Goal: Task Accomplishment & Management: Manage account settings

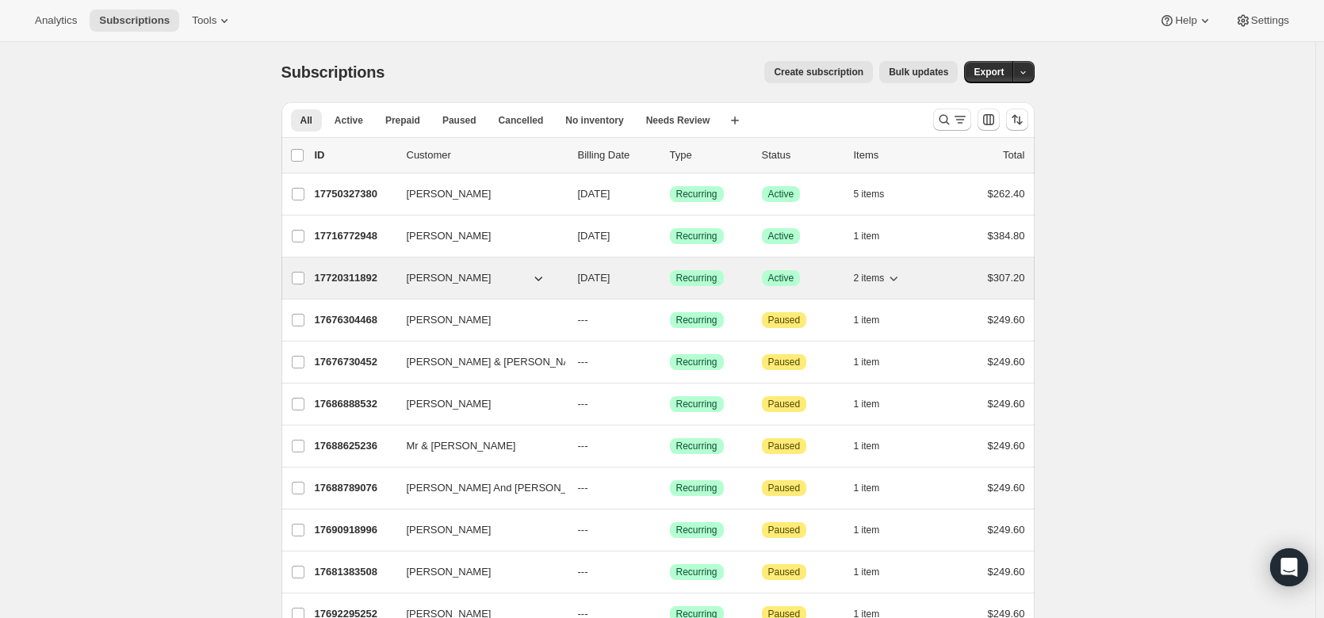
click at [343, 274] on p "17720311892" at bounding box center [354, 278] width 79 height 16
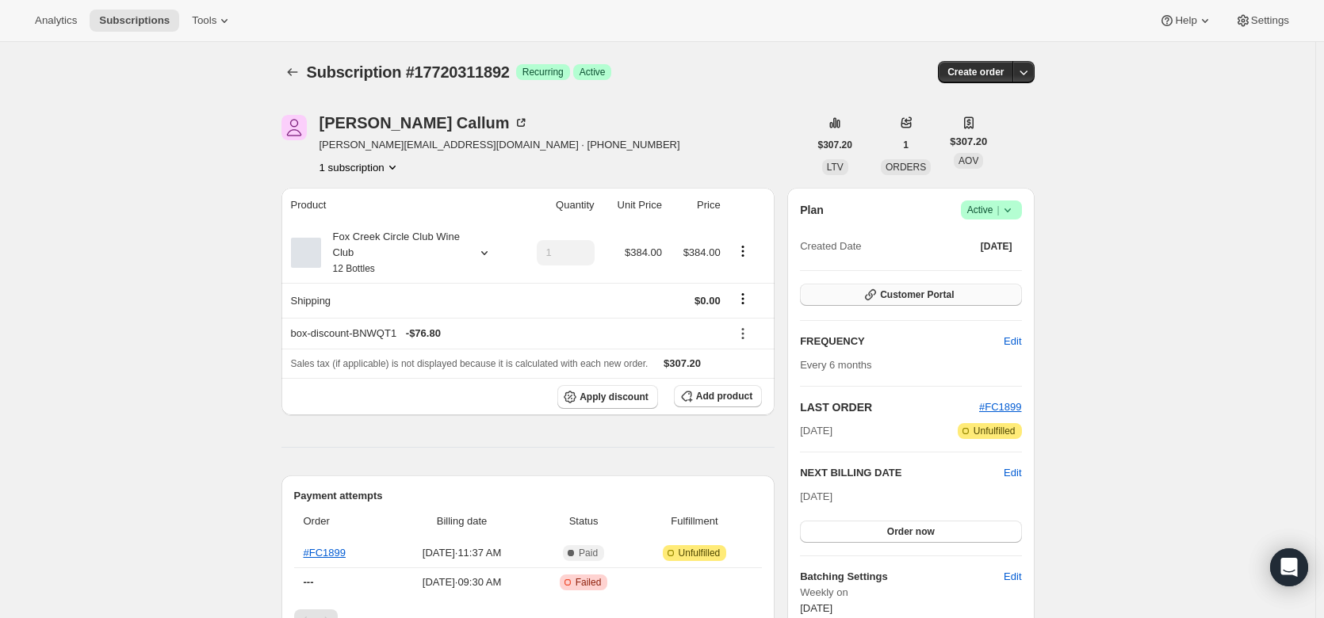
click at [932, 295] on span "Customer Portal" at bounding box center [917, 295] width 74 height 13
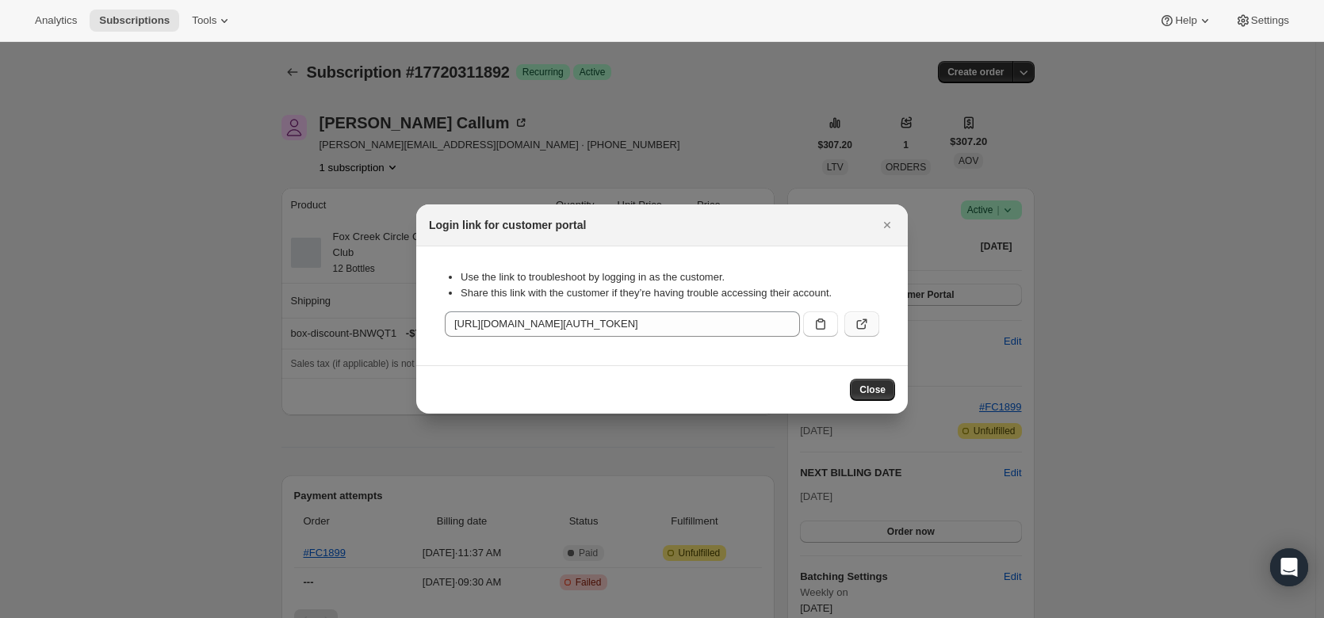
click at [864, 323] on icon ":rc2:" at bounding box center [862, 324] width 16 height 16
click at [891, 227] on icon "Close" at bounding box center [887, 225] width 16 height 16
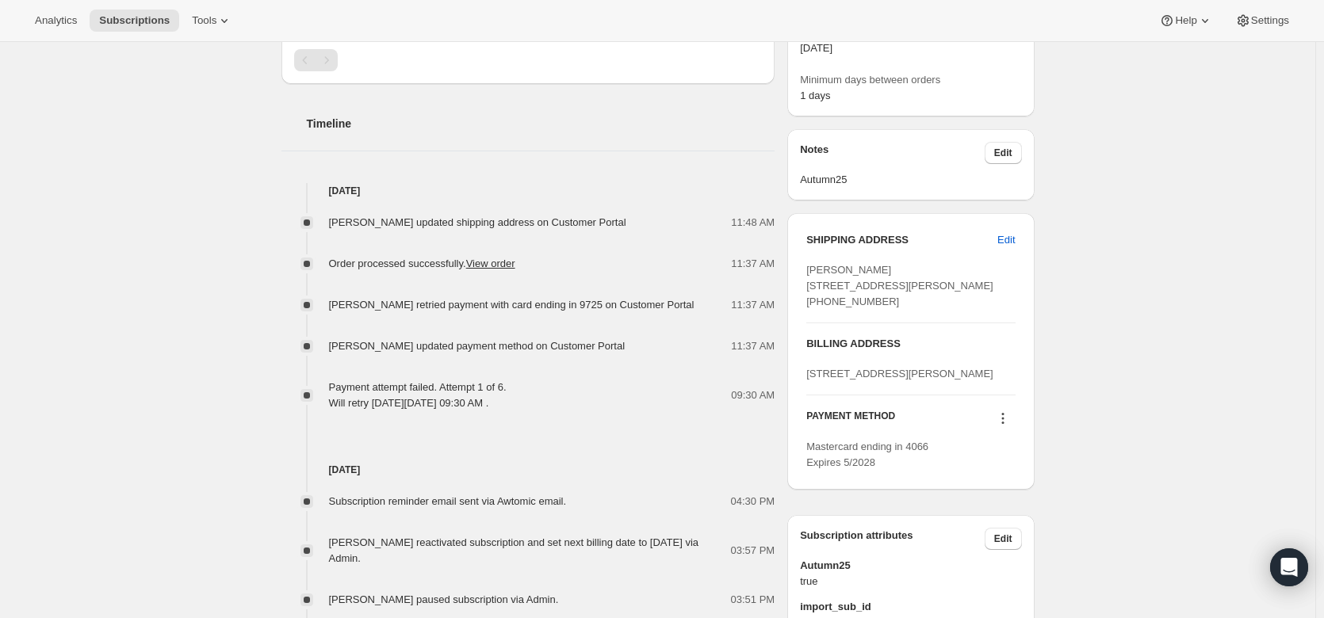
scroll to position [563, 0]
click at [1020, 236] on button "Edit" at bounding box center [1006, 237] width 36 height 25
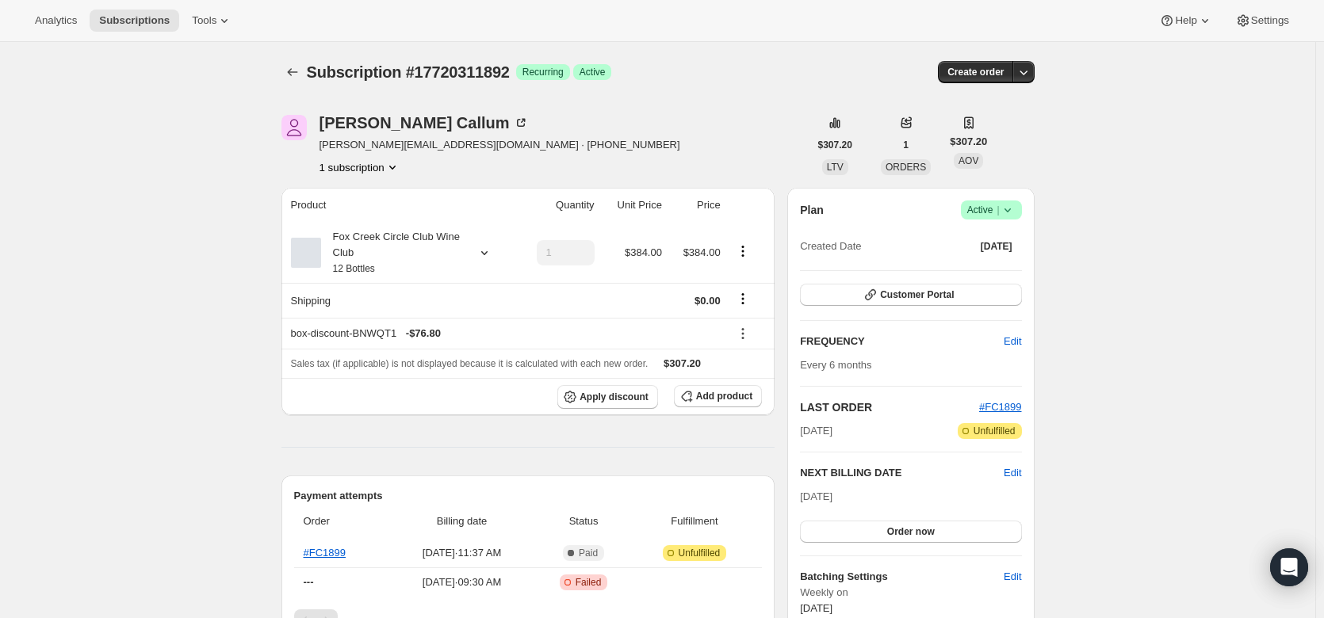
select select "QLD"
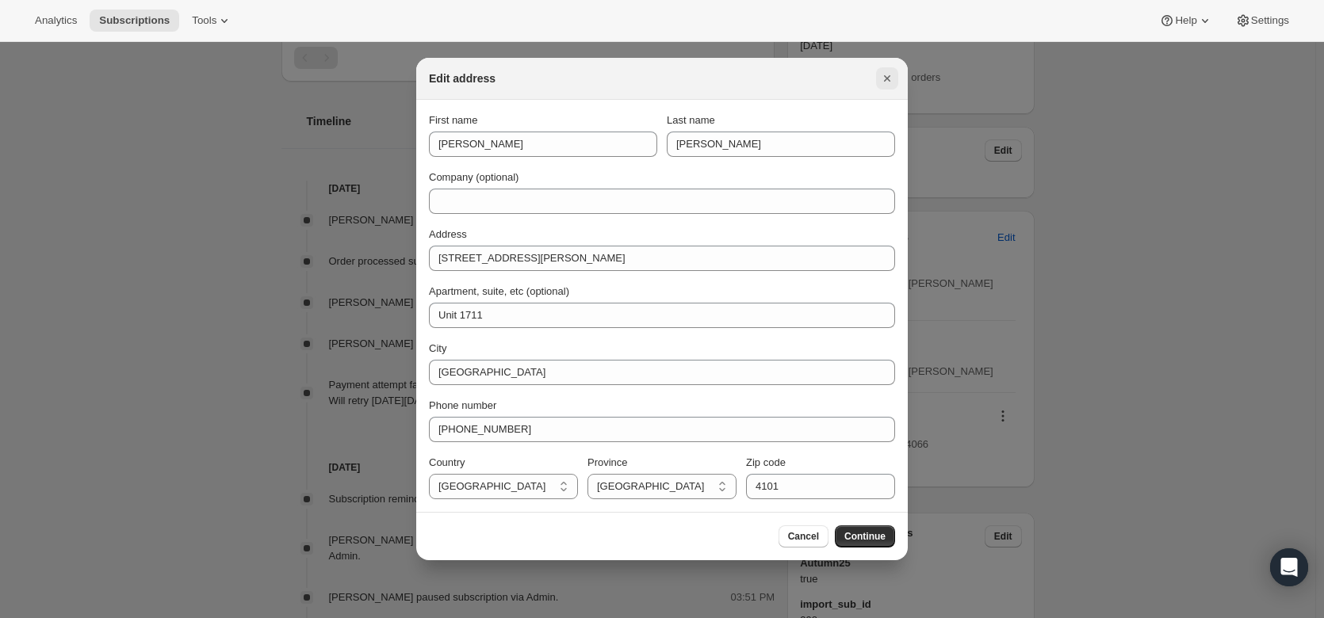
click at [892, 78] on icon "Close" at bounding box center [887, 79] width 16 height 16
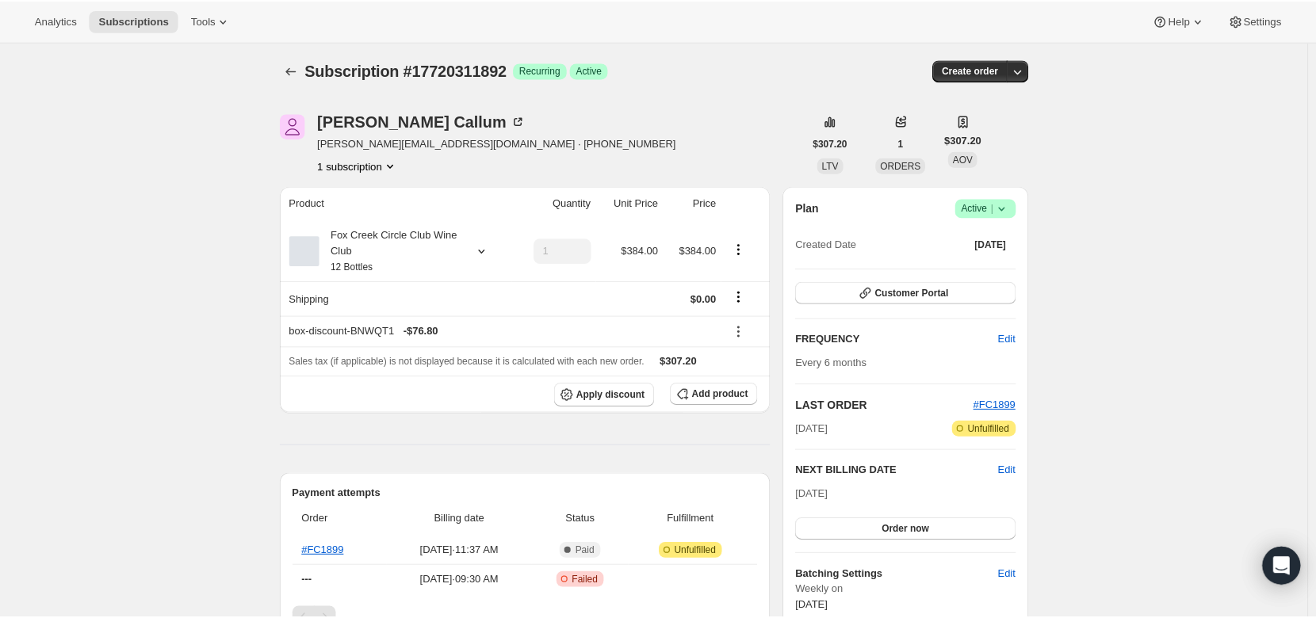
scroll to position [1, 0]
